Goal: Task Accomplishment & Management: Use online tool/utility

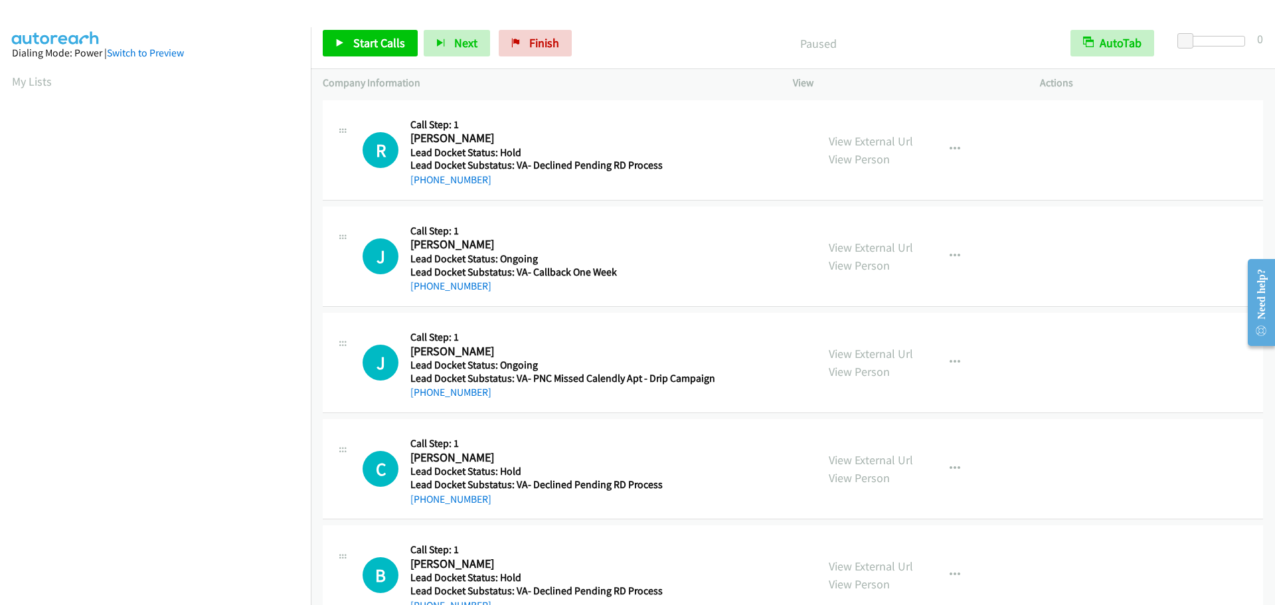
scroll to position [140, 0]
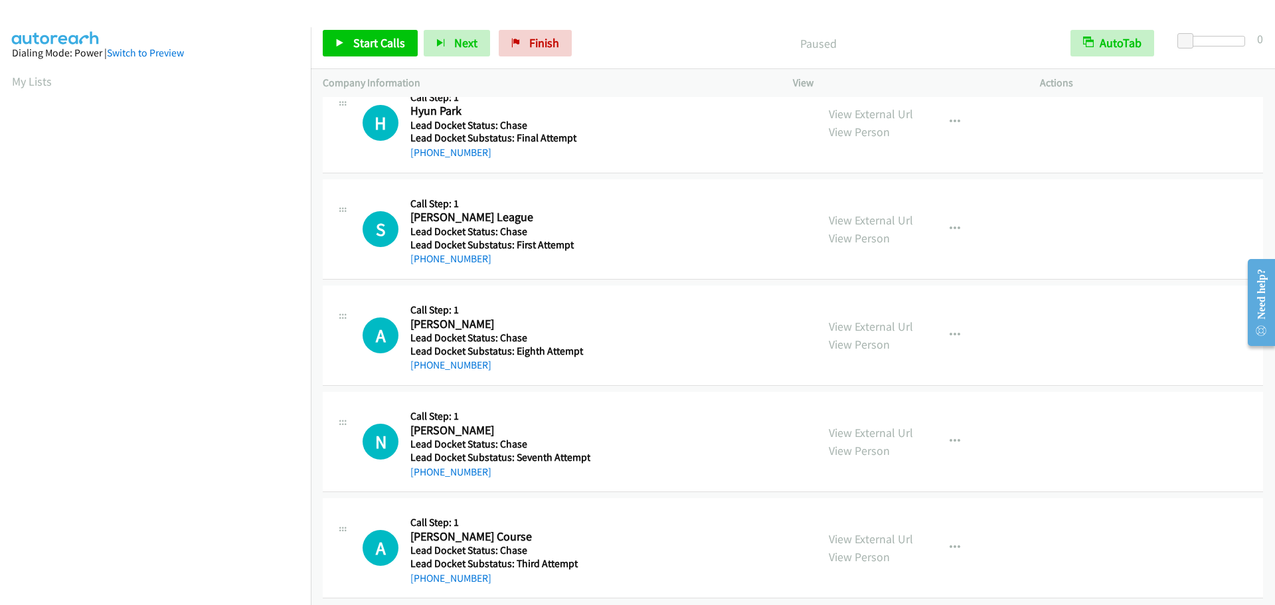
scroll to position [41, 0]
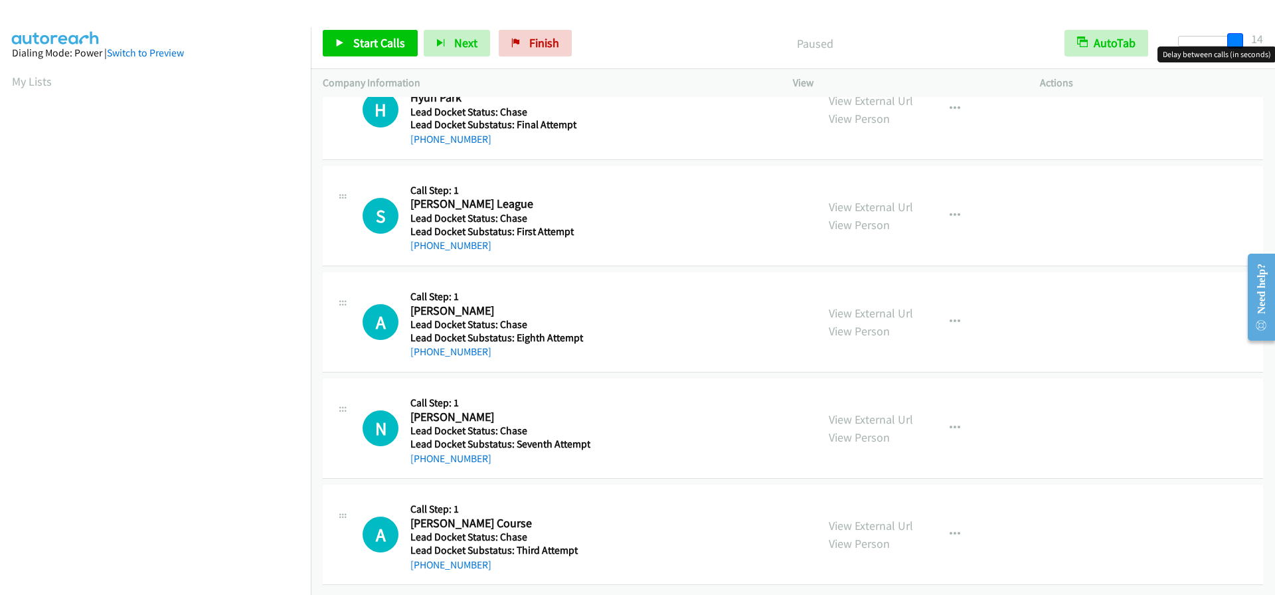
drag, startPoint x: 1191, startPoint y: 35, endPoint x: 1247, endPoint y: 39, distance: 55.9
click at [1247, 39] on div at bounding box center [1208, 46] width 85 height 21
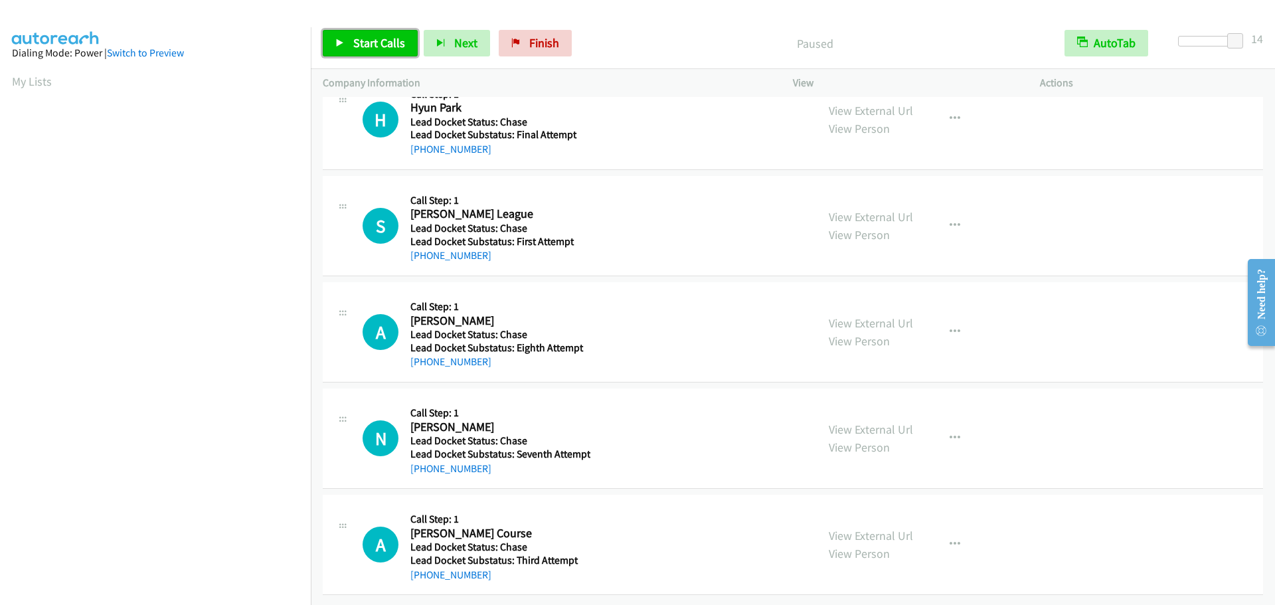
click at [387, 45] on span "Start Calls" at bounding box center [379, 42] width 52 height 15
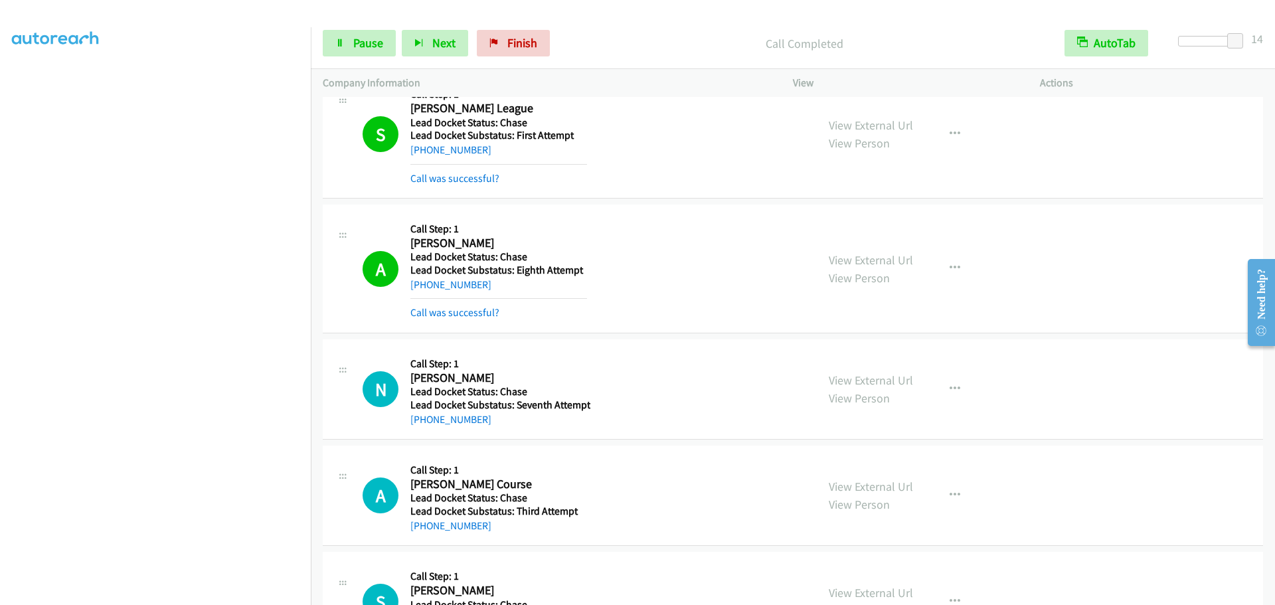
scroll to position [199, 0]
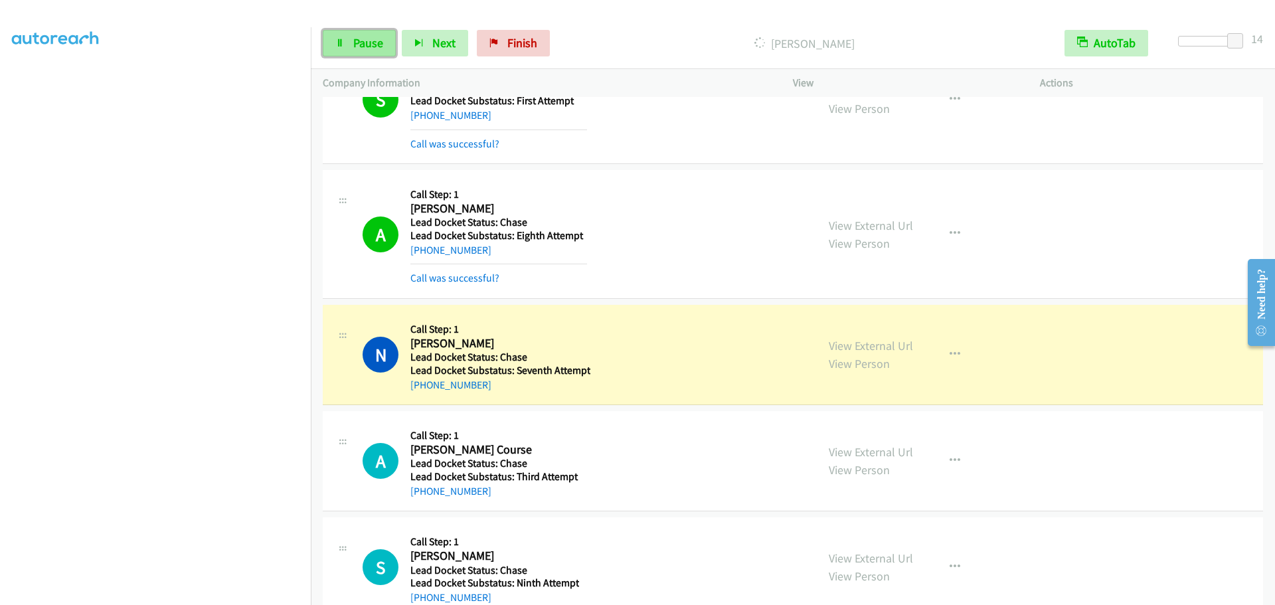
click at [341, 46] on icon at bounding box center [339, 43] width 9 height 9
